Goal: Find specific page/section: Find specific page/section

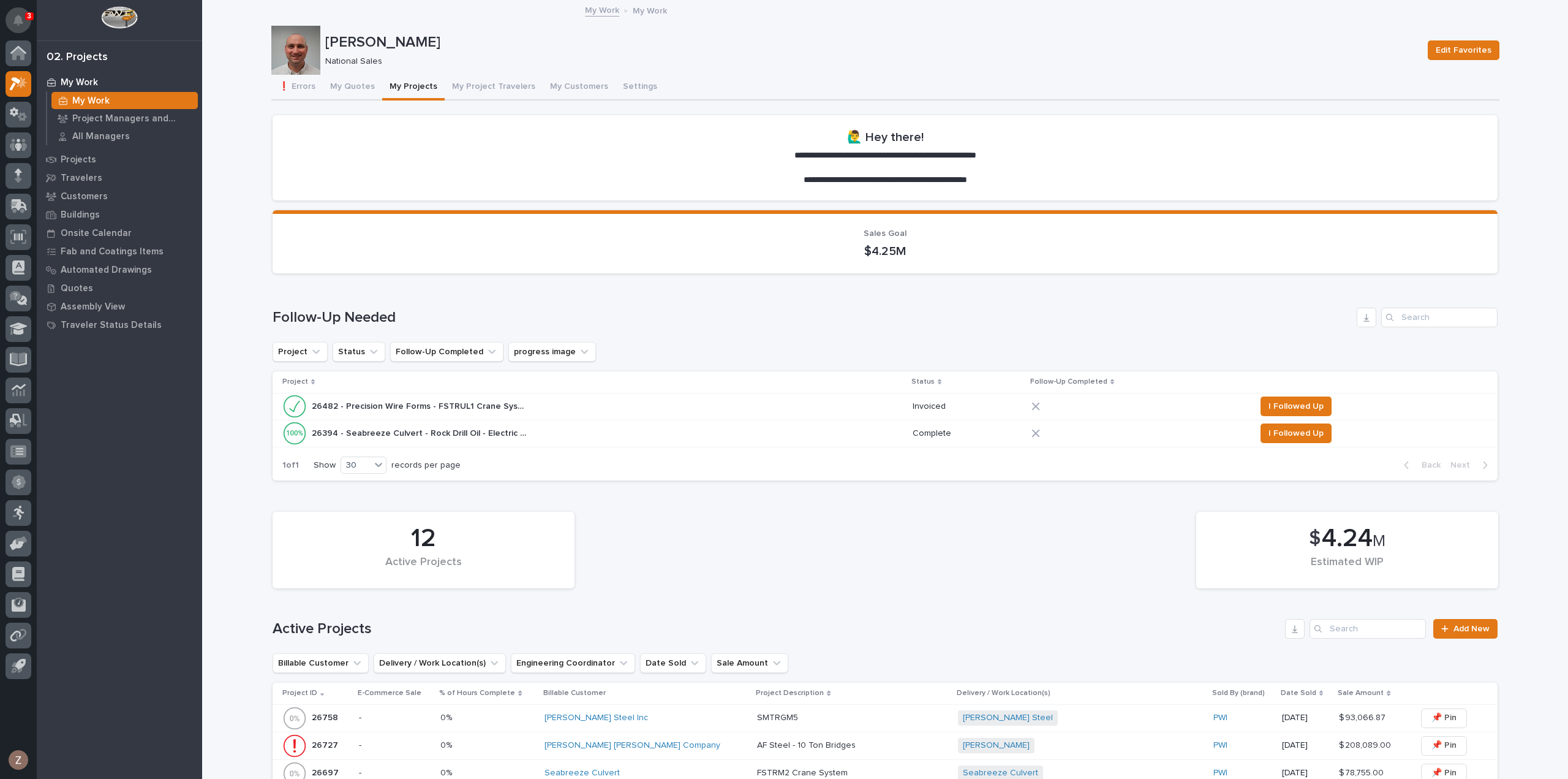
click at [18, 21] on icon "Notifications" at bounding box center [18, 20] width 10 height 11
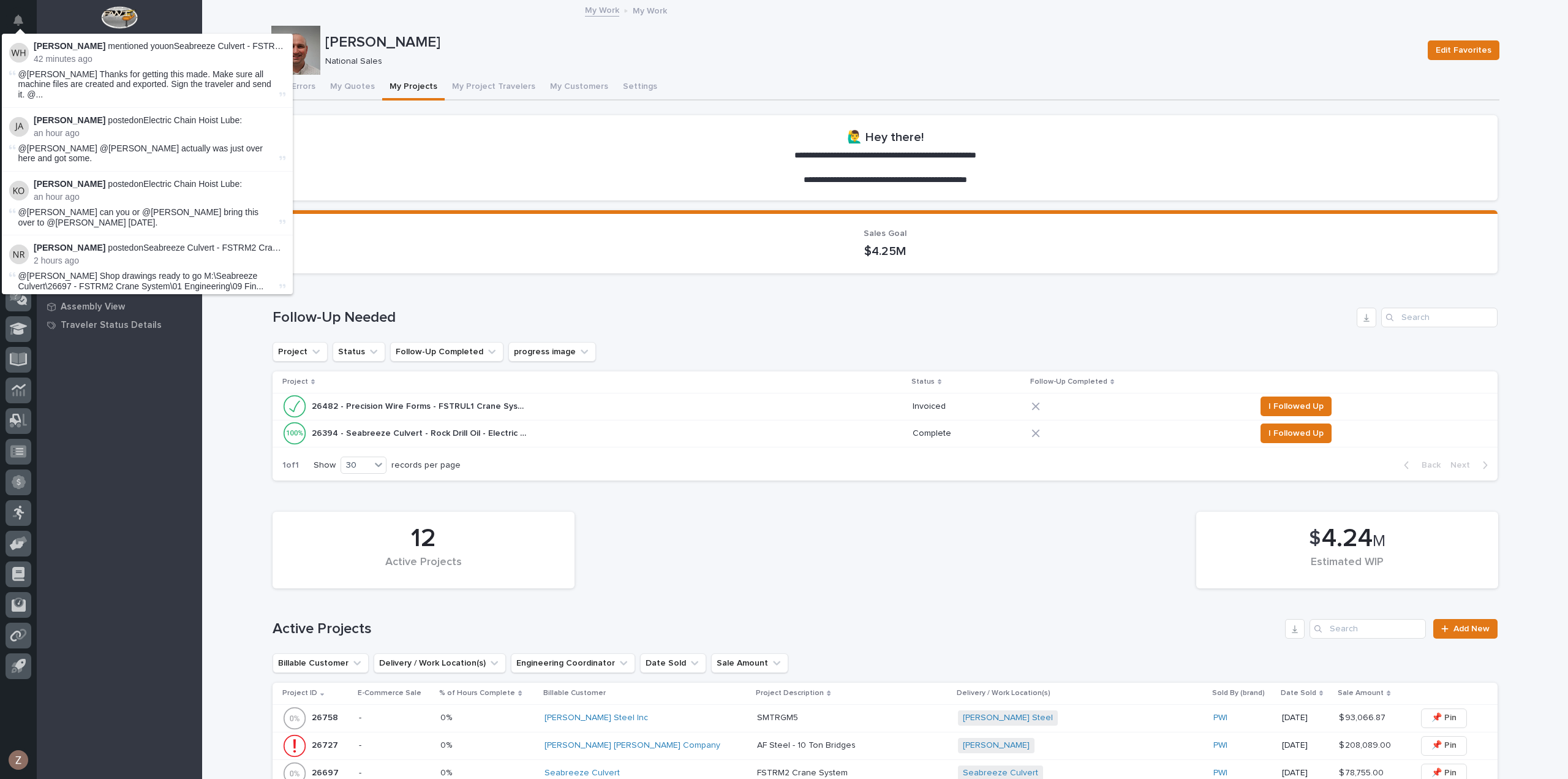
drag, startPoint x: 774, startPoint y: 69, endPoint x: 675, endPoint y: 65, distance: 99.1
click at [773, 69] on div "[PERSON_NAME] National Sales Edit Favorites" at bounding box center [886, 50] width 1229 height 49
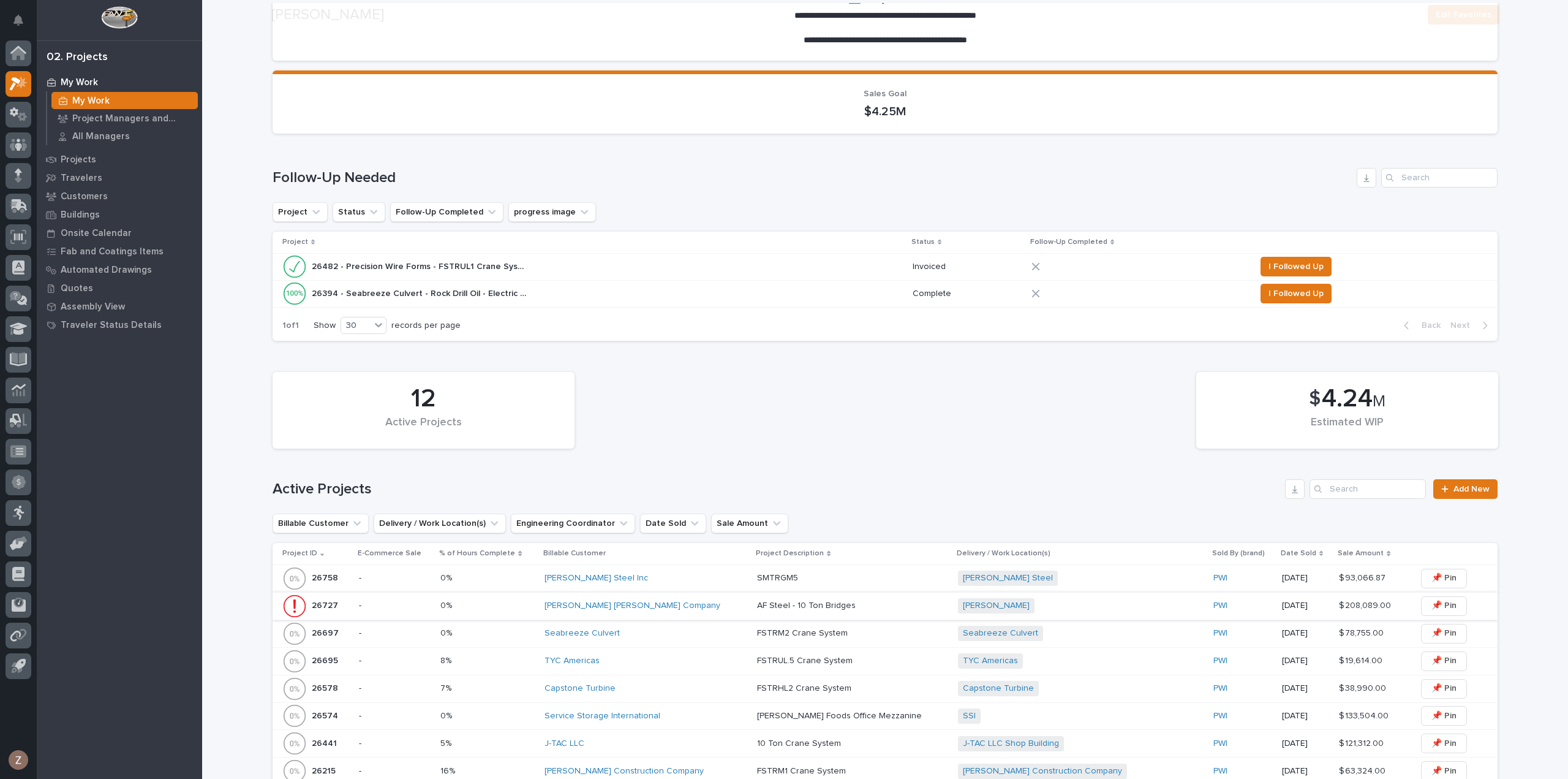
scroll to position [307, 0]
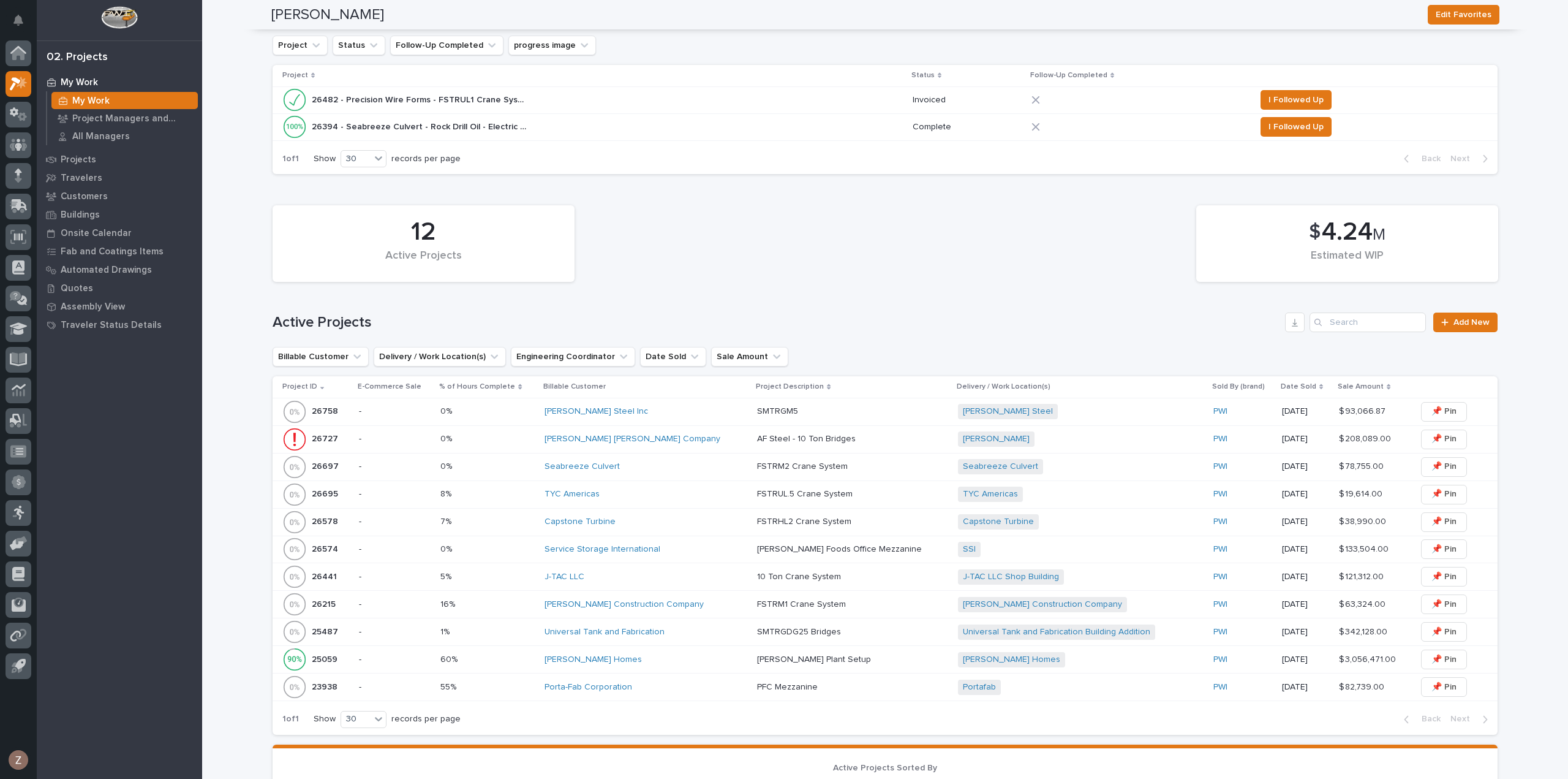
click at [695, 465] on div "Seabreeze Culvert" at bounding box center [646, 467] width 204 height 10
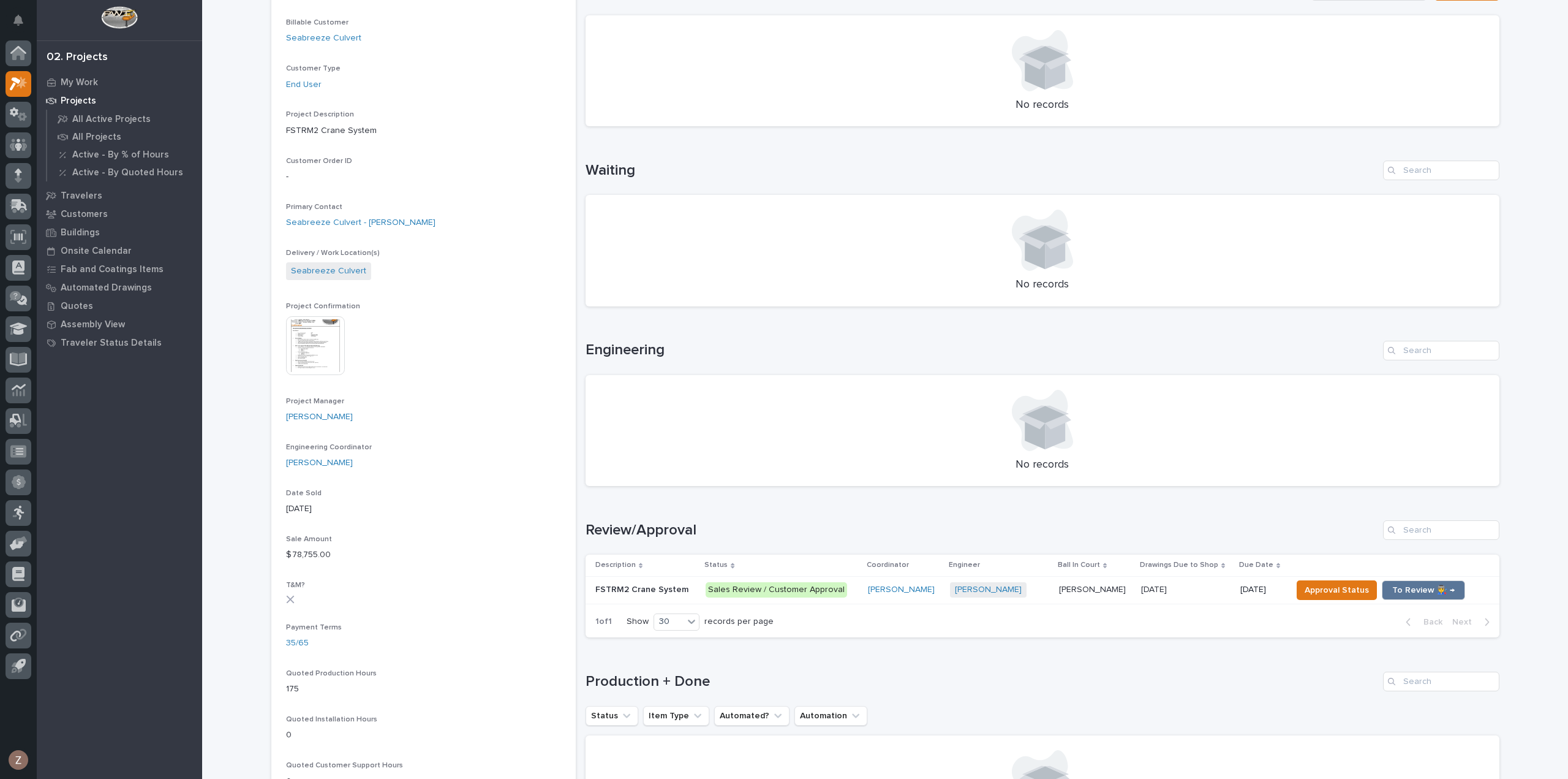
scroll to position [490, 0]
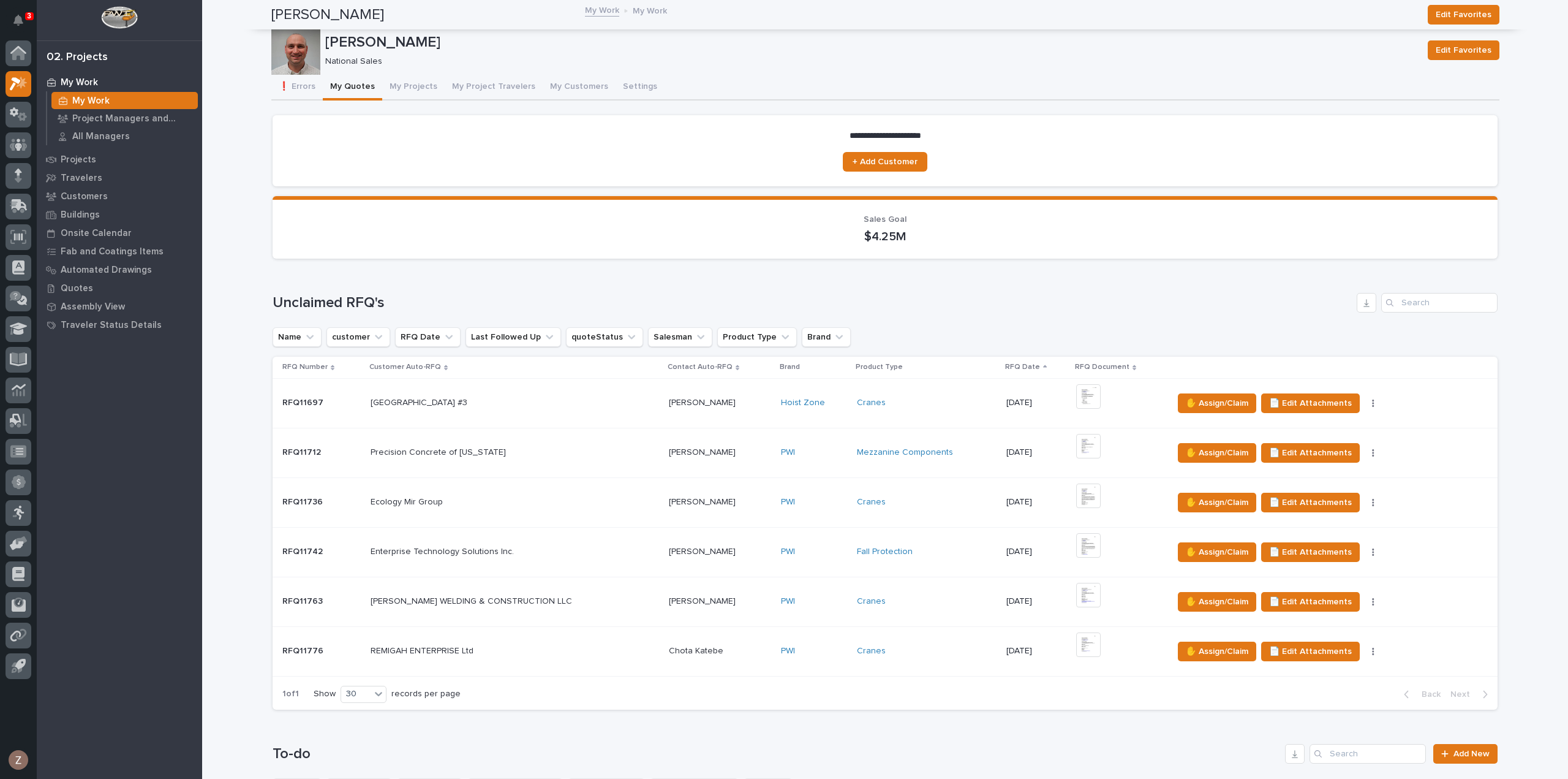
scroll to position [858, 0]
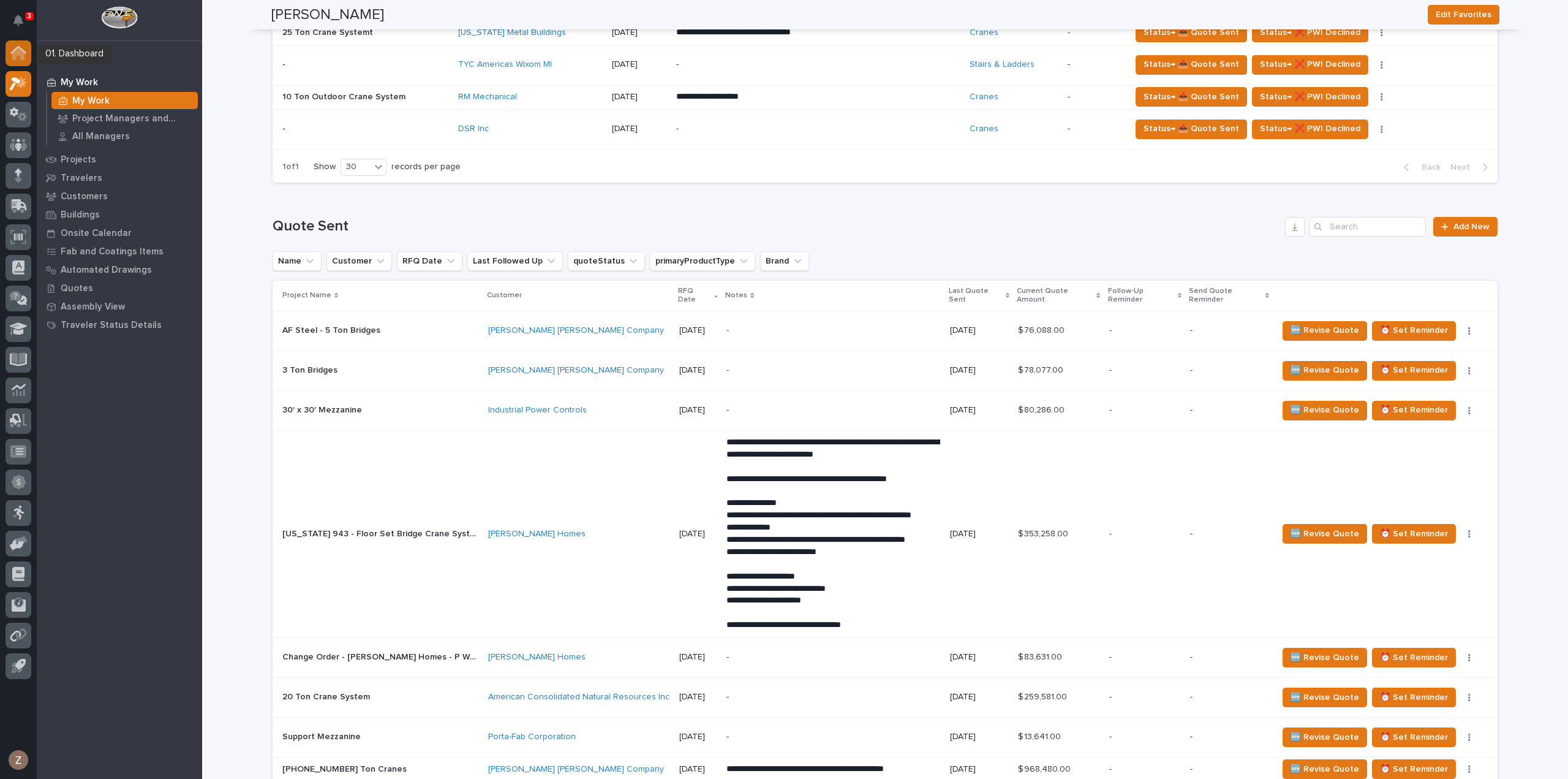
click at [25, 50] on icon at bounding box center [18, 53] width 16 height 14
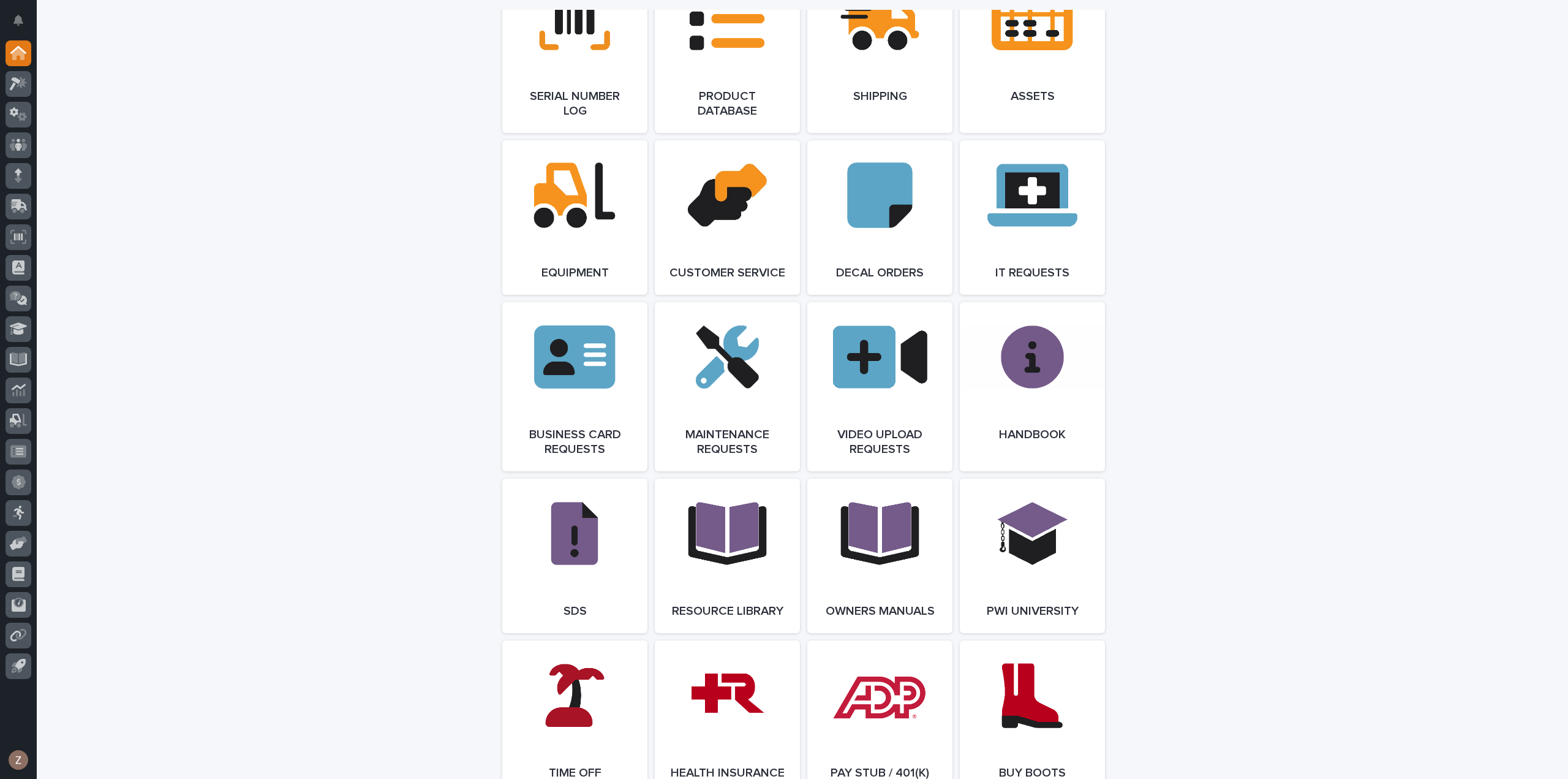
scroll to position [2112, 0]
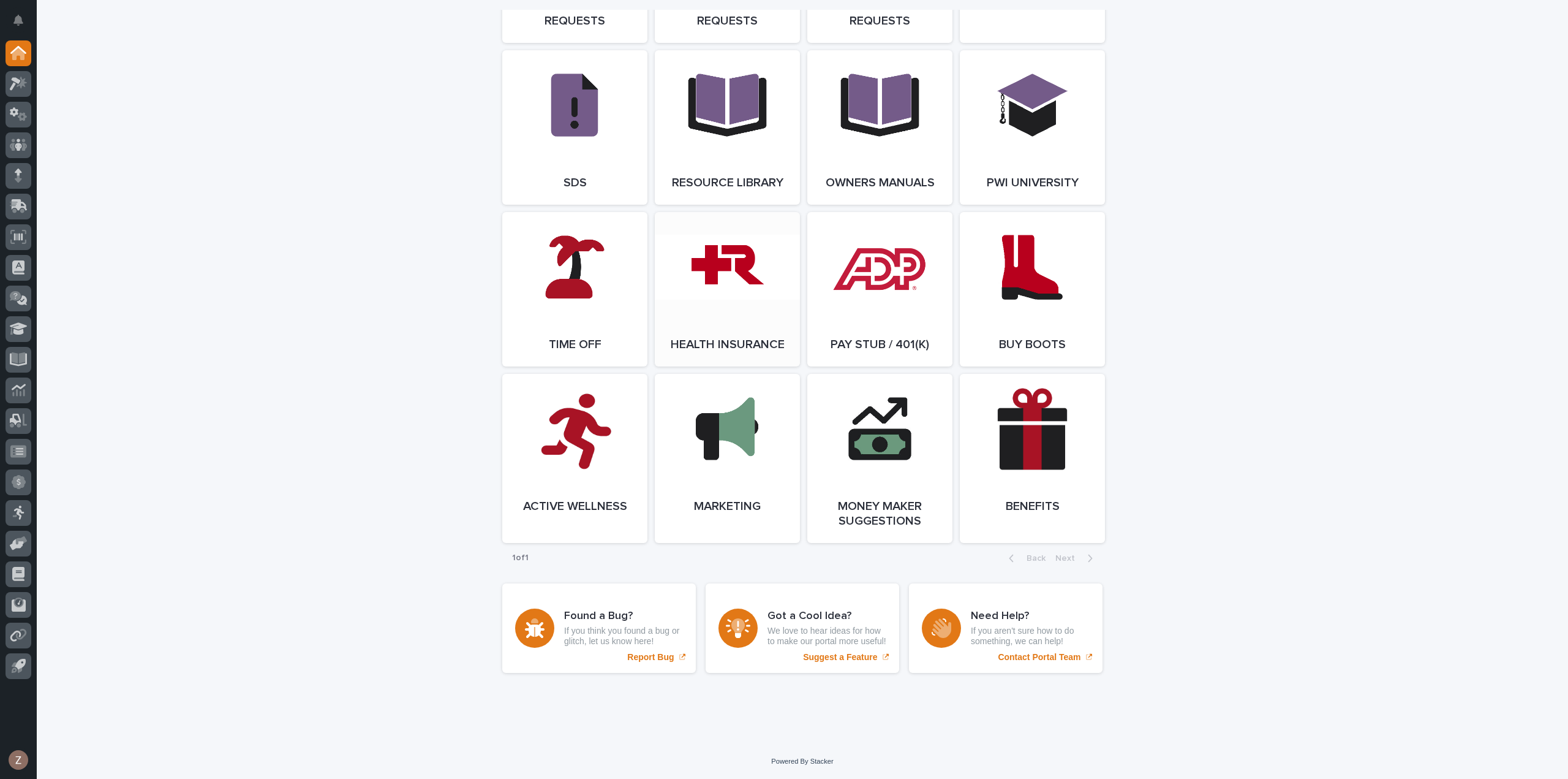
click at [721, 285] on span "Open Link" at bounding box center [727, 290] width 40 height 9
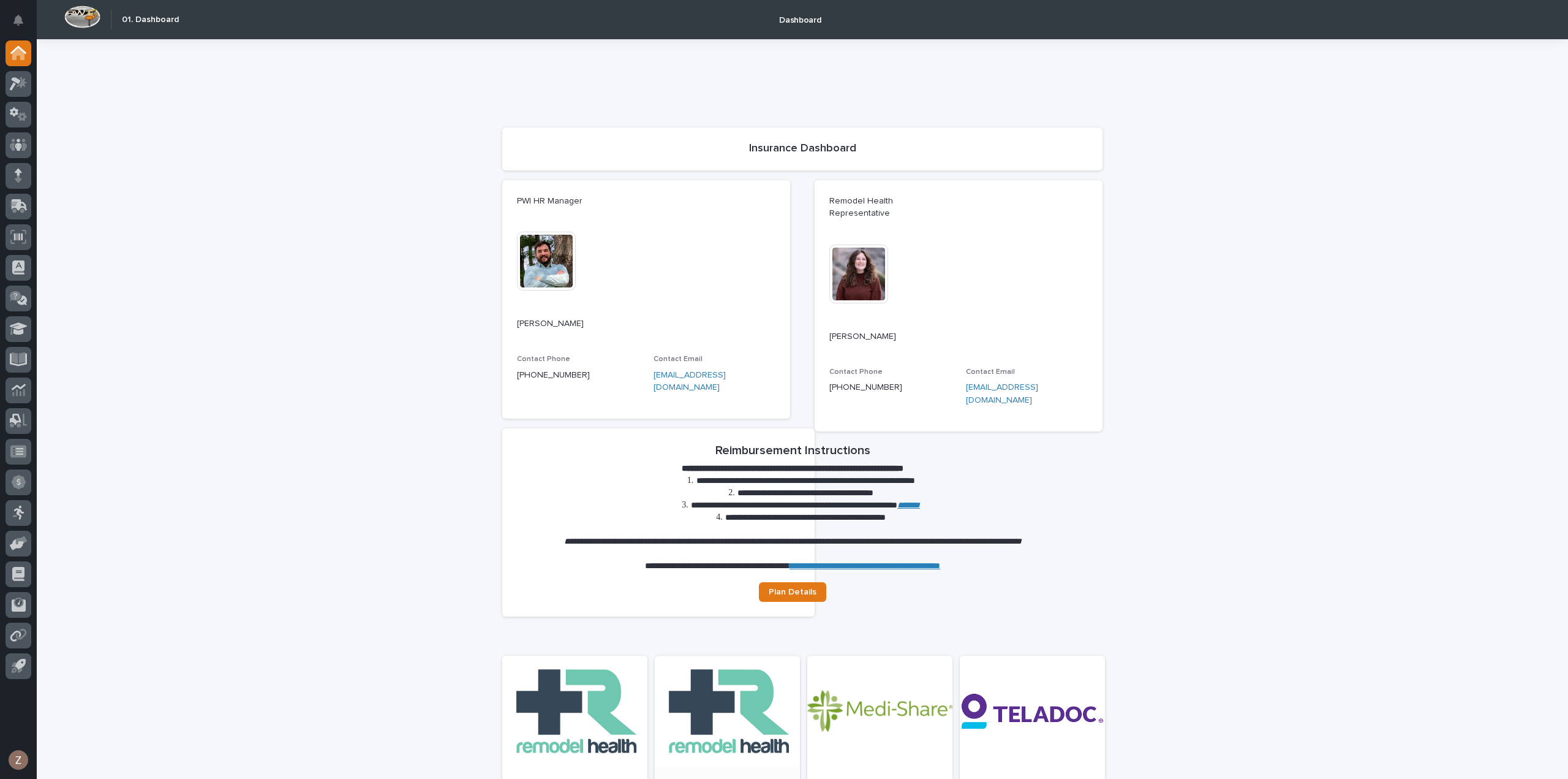
scroll to position [404, 0]
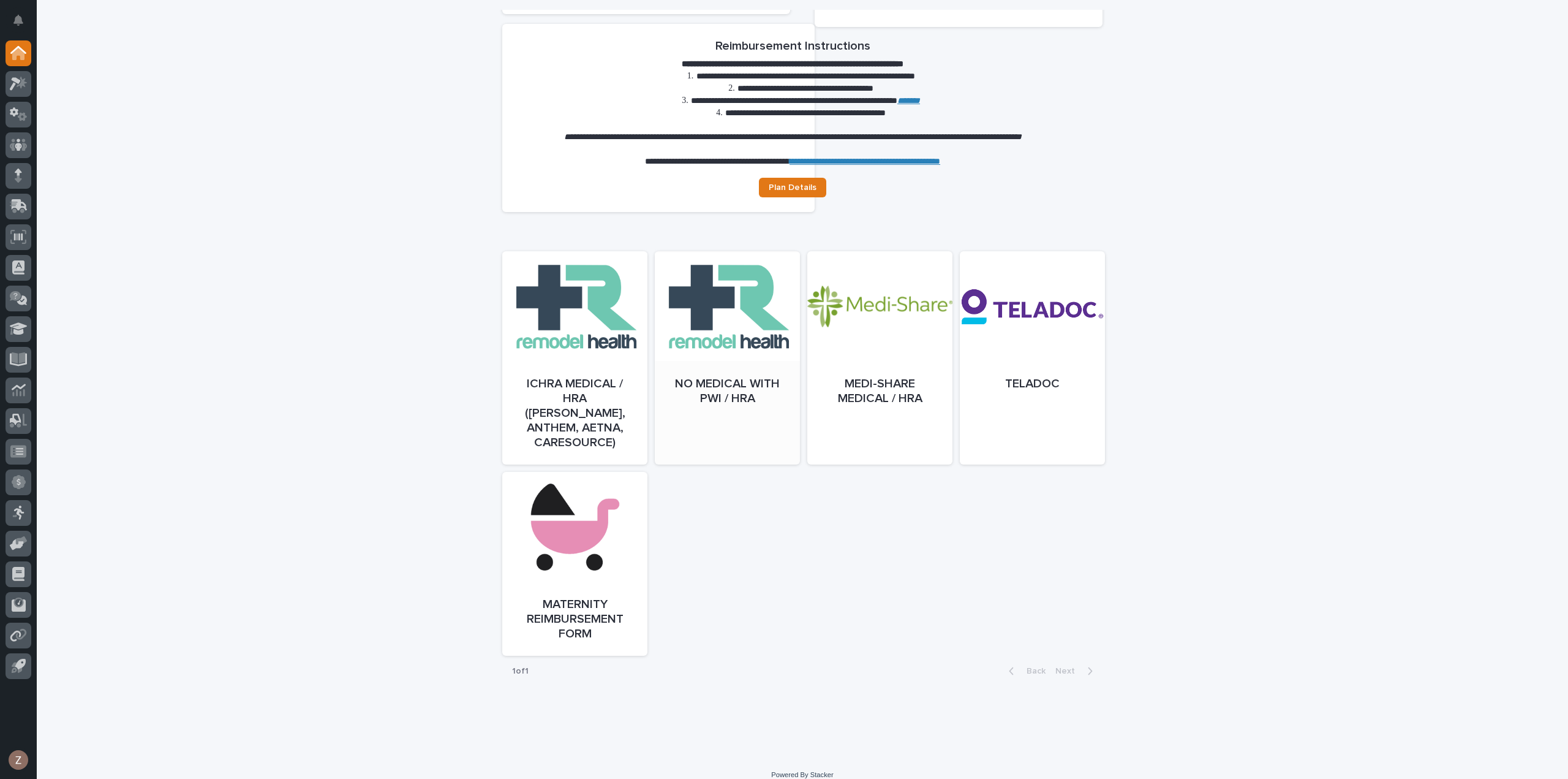
click at [731, 415] on div at bounding box center [727, 370] width 145 height 213
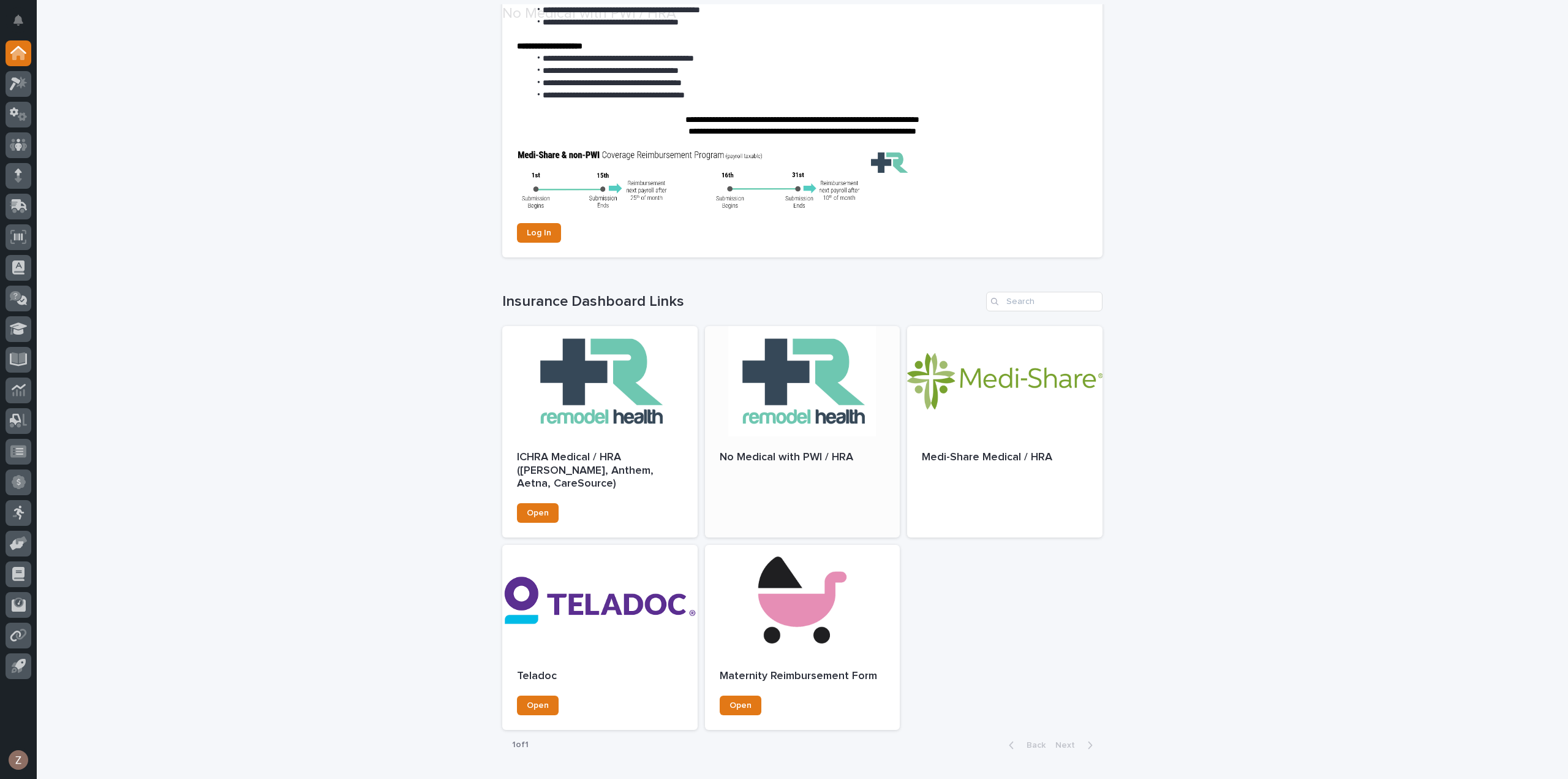
scroll to position [238, 0]
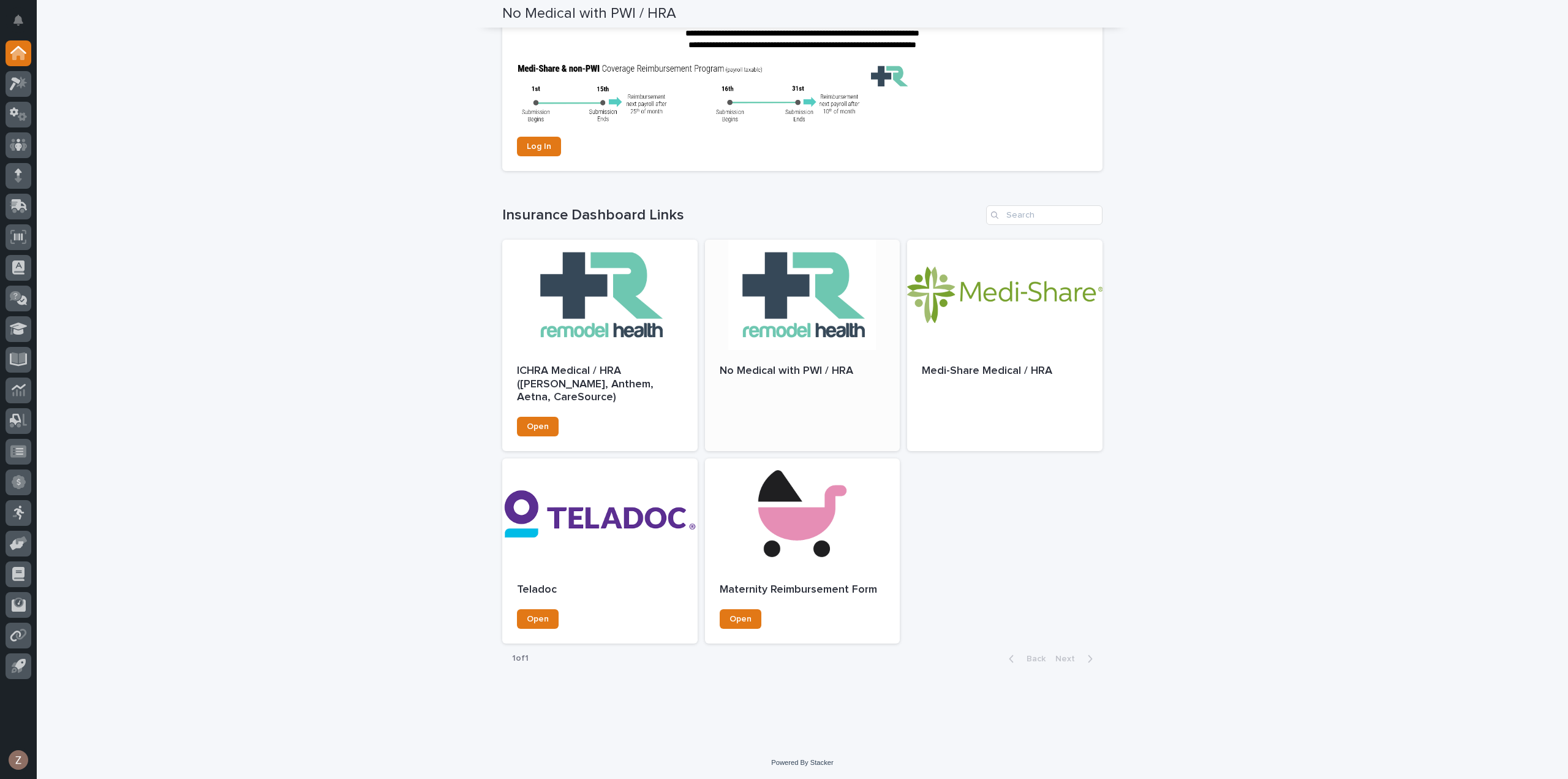
click at [797, 383] on div "No Medical with PWI / HRA" at bounding box center [803, 377] width 195 height 55
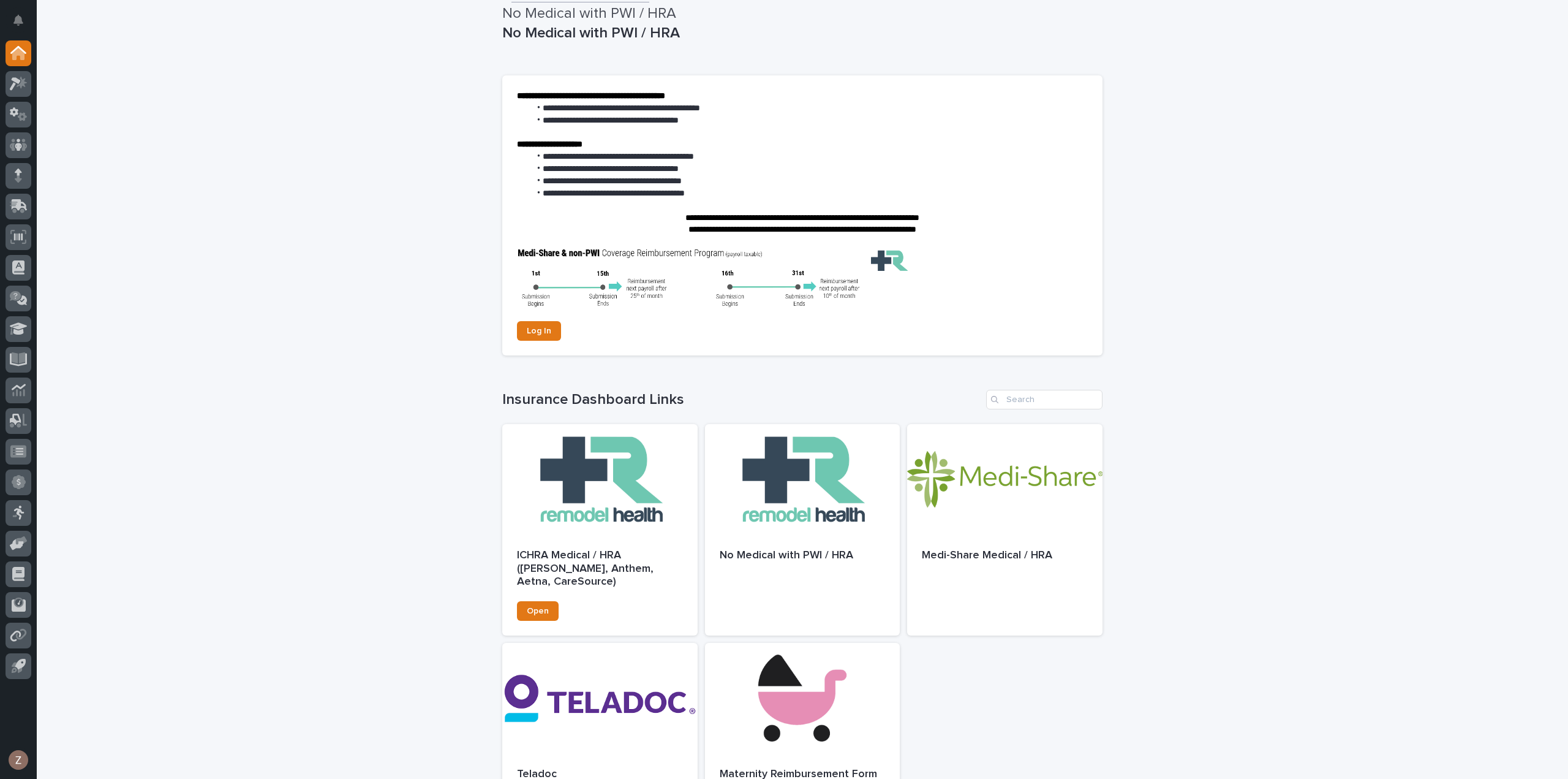
scroll to position [0, 0]
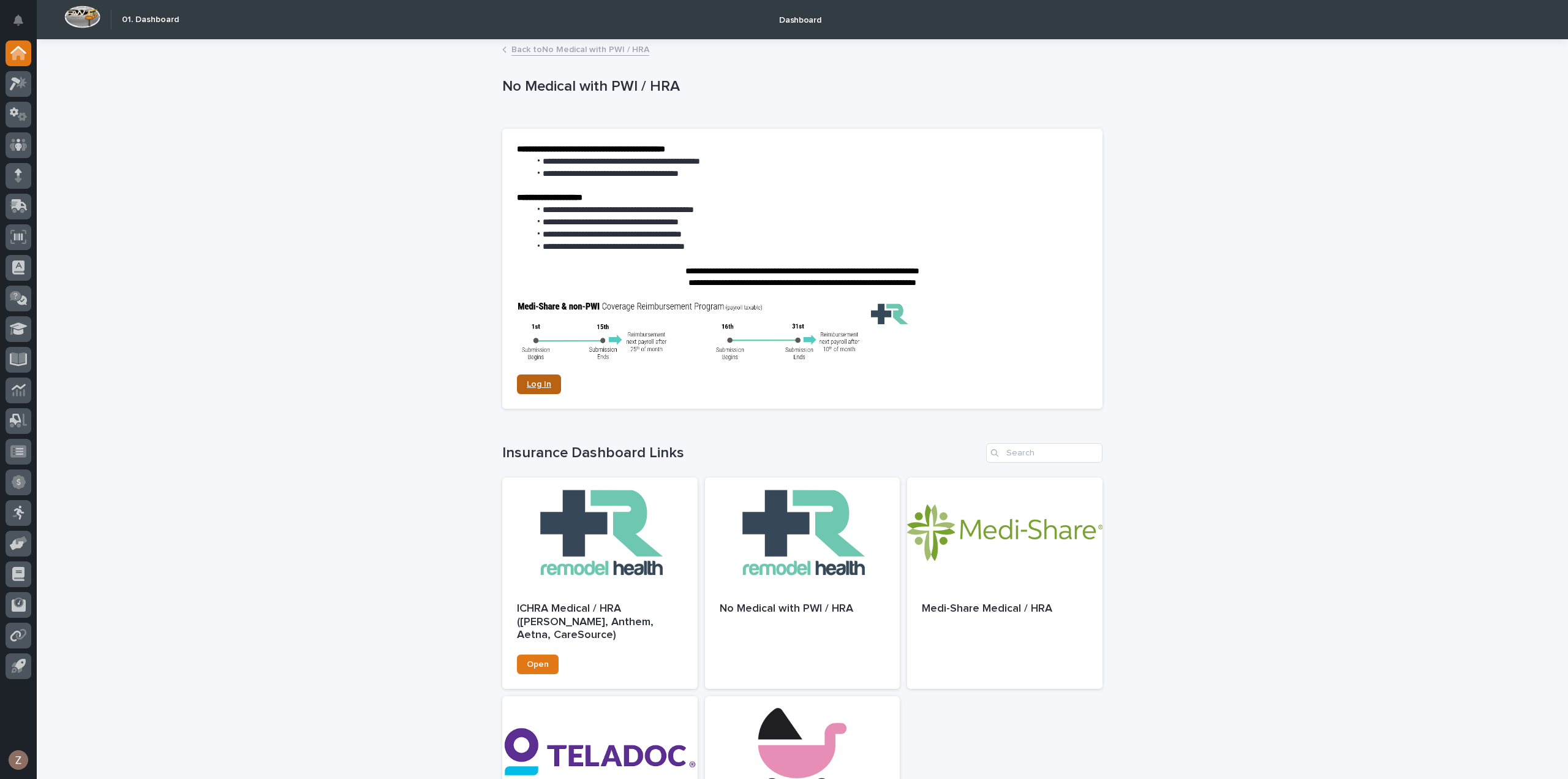
click at [551, 387] on link "Log In" at bounding box center [539, 384] width 44 height 20
